Goal: Find specific page/section: Find specific page/section

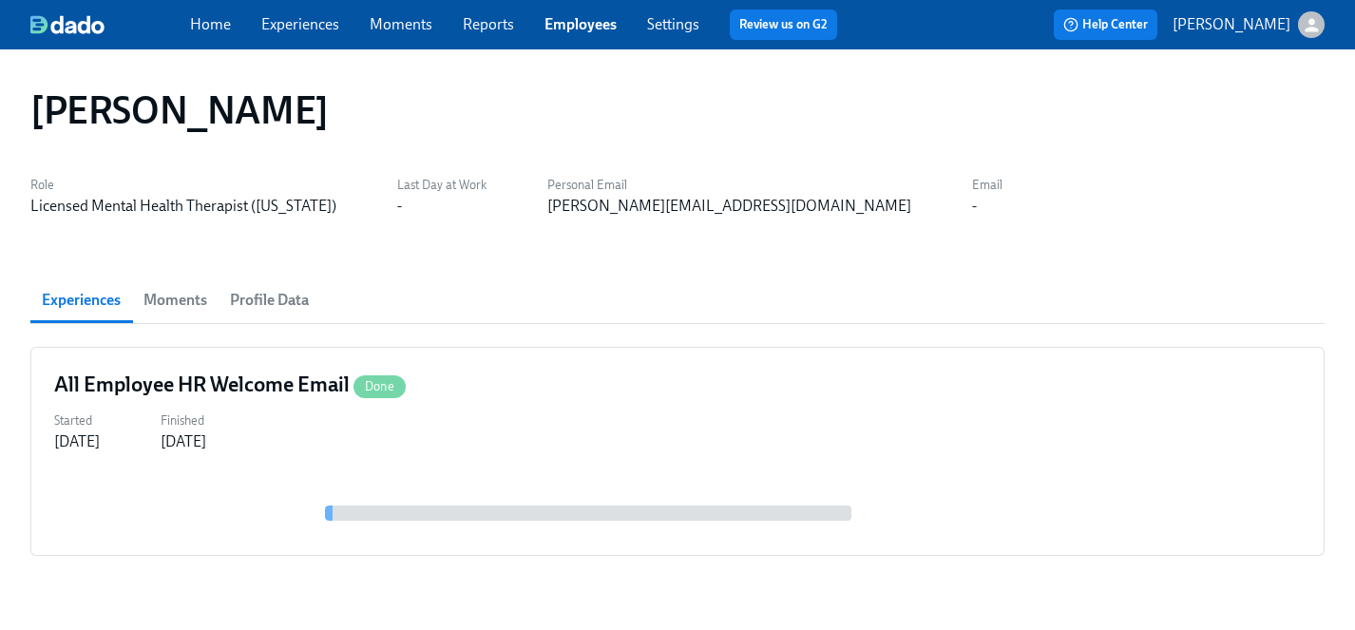
scroll to position [55, 0]
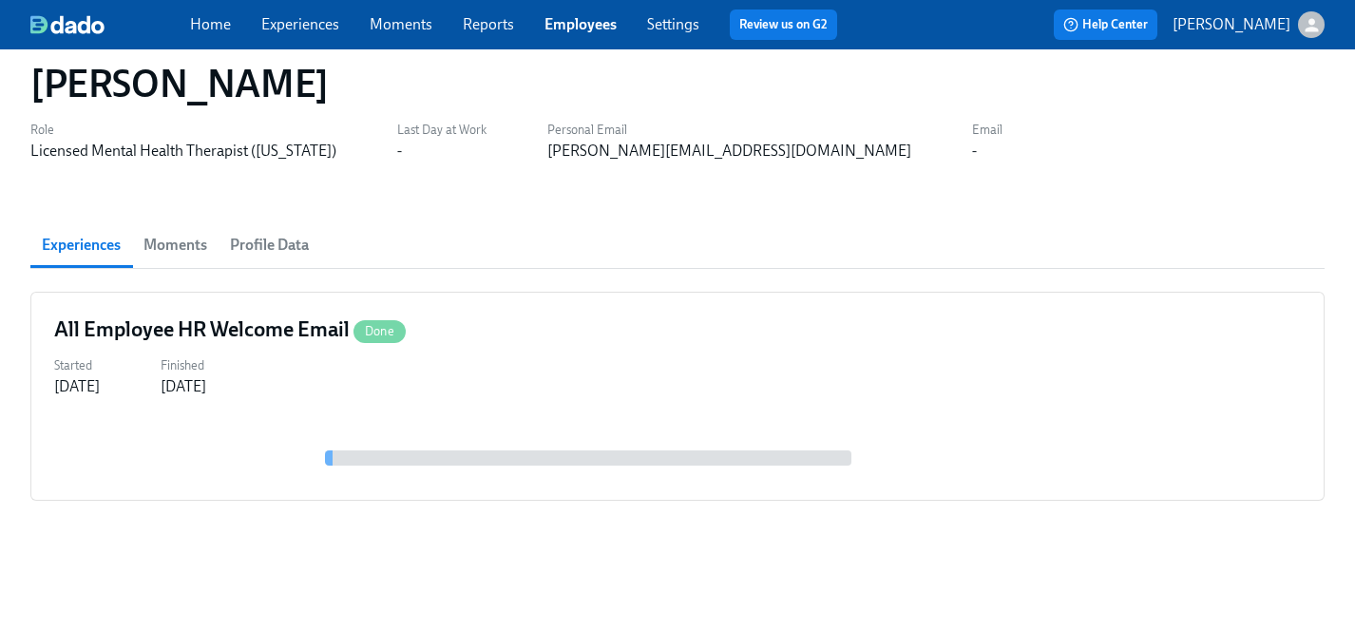
click at [580, 21] on link "Employees" at bounding box center [581, 24] width 72 height 18
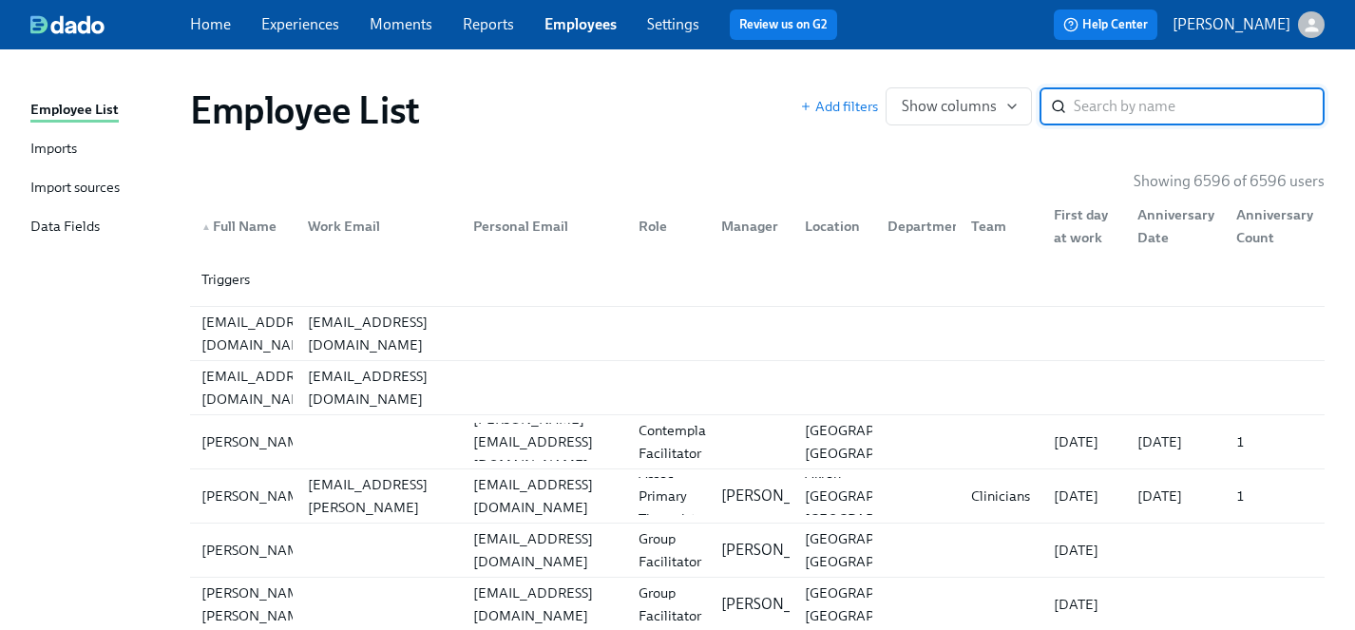
click at [1089, 108] on input "search" at bounding box center [1199, 106] width 251 height 38
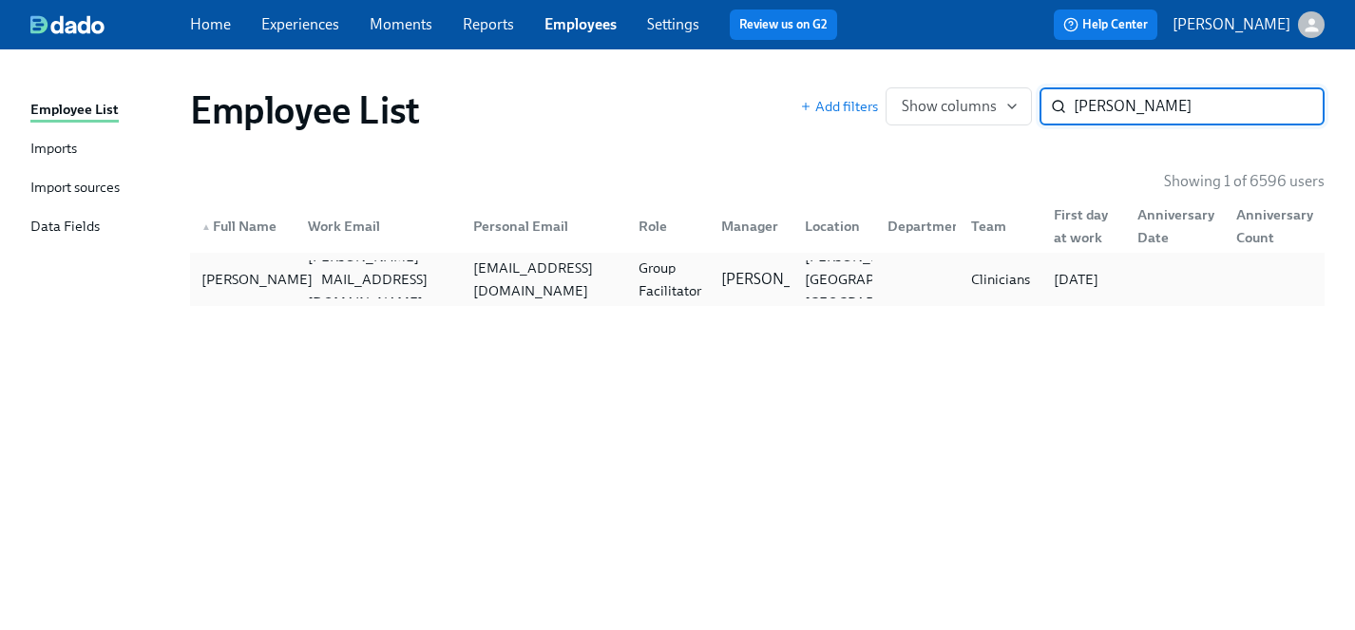
type input "[PERSON_NAME]"
click at [243, 289] on div "[PERSON_NAME]" at bounding box center [257, 279] width 126 height 23
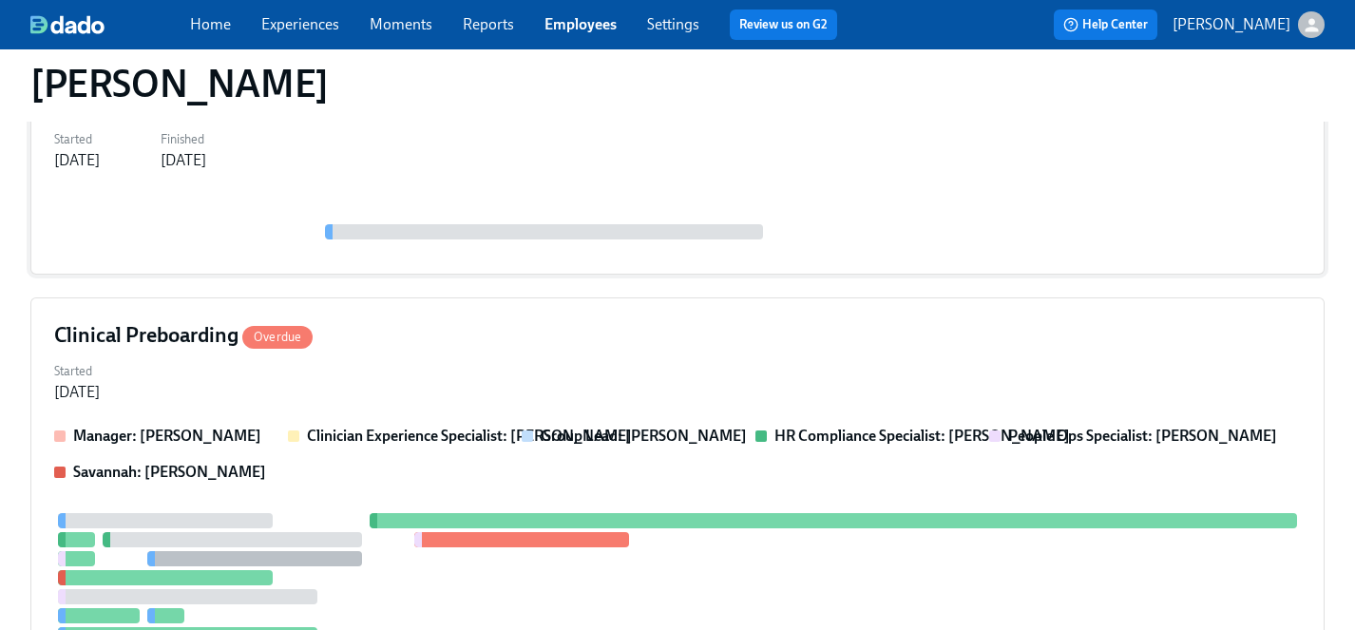
scroll to position [312, 0]
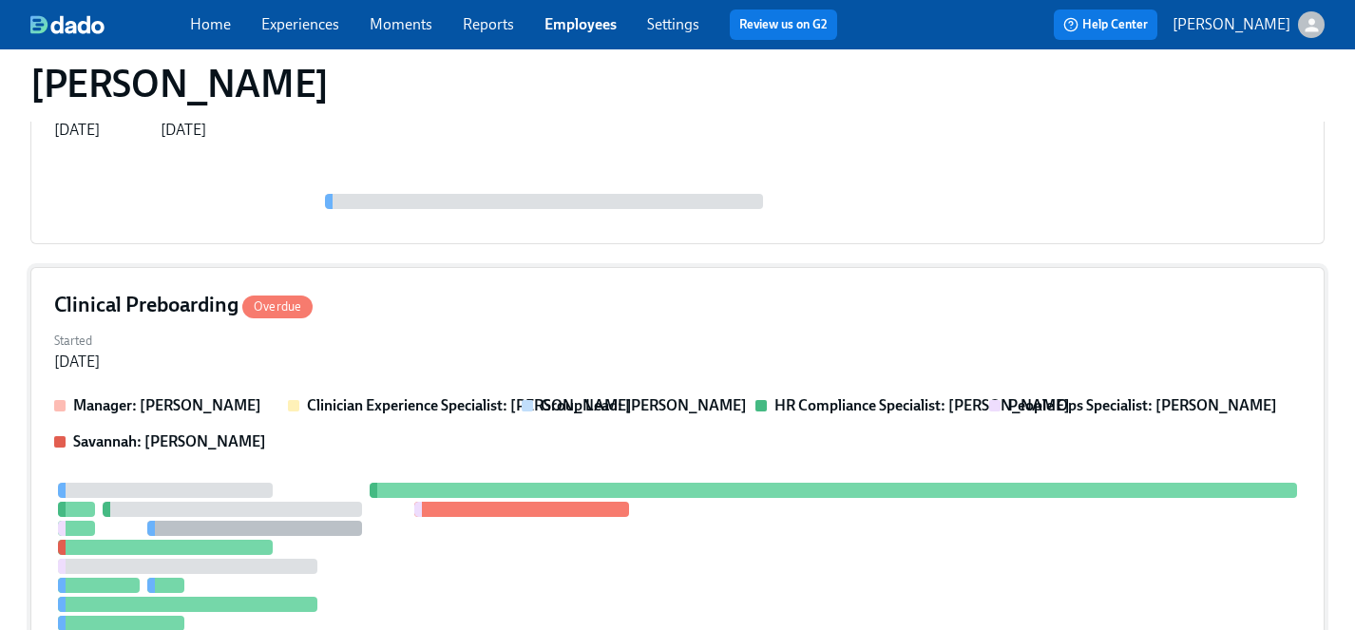
click at [431, 345] on div "Started [DATE]" at bounding box center [677, 350] width 1247 height 46
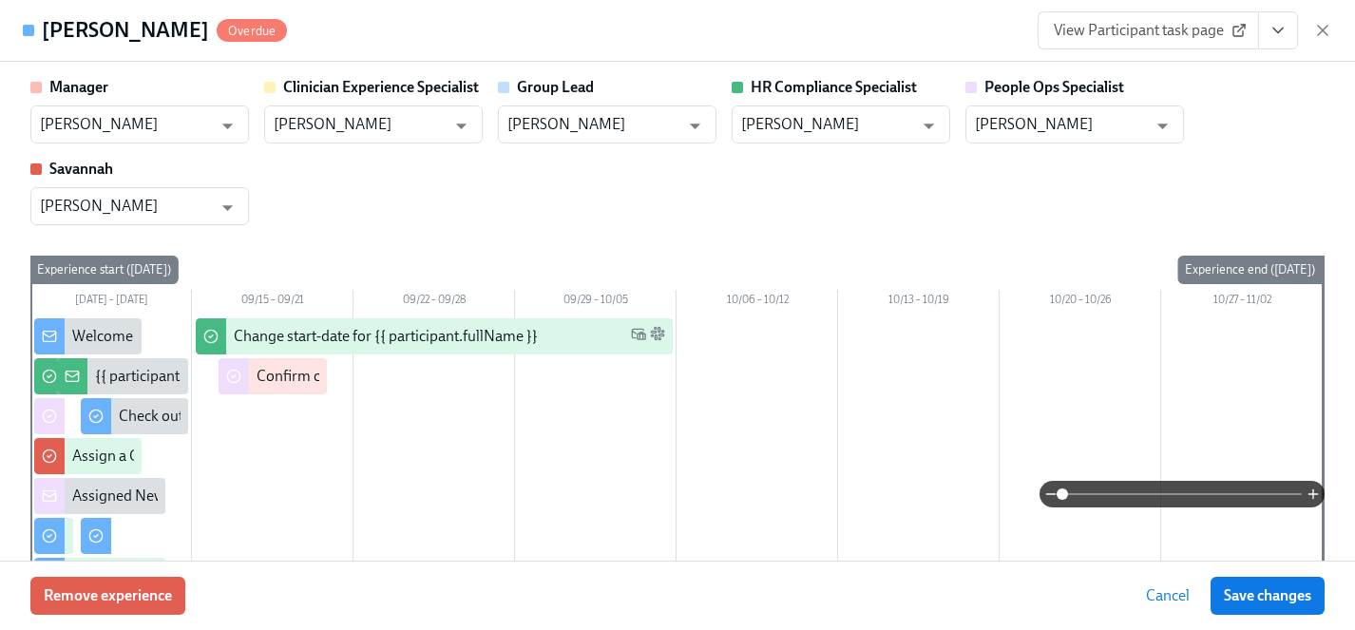
click at [1146, 21] on span "View Participant task page" at bounding box center [1148, 30] width 189 height 19
